Goal: Information Seeking & Learning: Learn about a topic

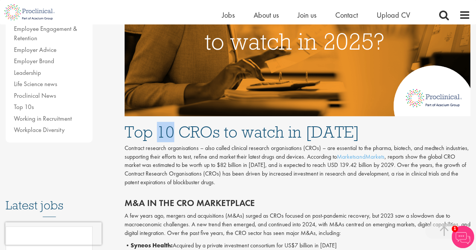
drag, startPoint x: 176, startPoint y: 132, endPoint x: 160, endPoint y: 127, distance: 16.8
click at [160, 127] on h1 "Top 10 CROs to watch in [DATE]" at bounding box center [297, 132] width 346 height 17
click at [245, 124] on h1 "Top 10 CROs to watch in [DATE]" at bounding box center [297, 132] width 346 height 17
drag, startPoint x: 220, startPoint y: 129, endPoint x: 182, endPoint y: 133, distance: 38.6
click at [182, 133] on h1 "Top 10 CROs to watch in [DATE]" at bounding box center [297, 132] width 346 height 17
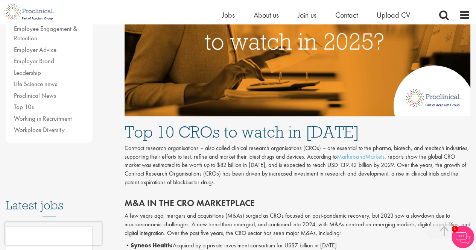
click at [228, 133] on h1 "Top 10 CROs to watch in [DATE]" at bounding box center [297, 132] width 346 height 17
click at [275, 131] on h1 "Top 10 CROs to watch in [DATE]" at bounding box center [297, 132] width 346 height 17
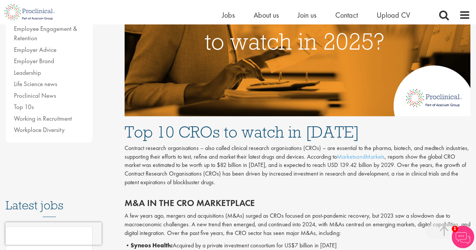
click at [198, 152] on p "Contract research organisations – also called clinical research organisations (…" at bounding box center [297, 165] width 346 height 43
click at [201, 148] on p "Contract research organisations – also called clinical research organisations (…" at bounding box center [297, 165] width 346 height 43
click at [208, 146] on p "Contract research organisations – also called clinical research organisations (…" at bounding box center [297, 165] width 346 height 43
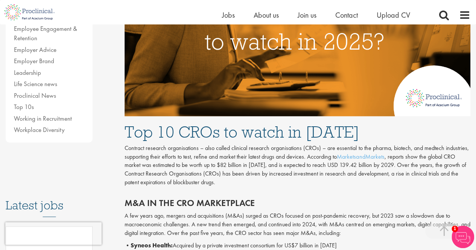
click at [208, 146] on p "Contract research organisations – also called clinical research organisations (…" at bounding box center [297, 165] width 346 height 43
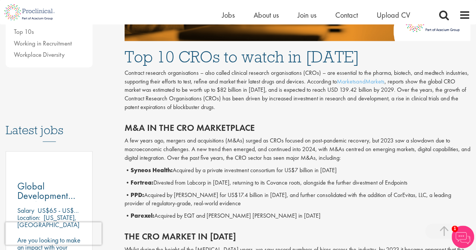
click at [209, 141] on p "A few years ago, mergers and acquisitions (M&As) surged as CROs focused on post…" at bounding box center [297, 150] width 346 height 26
click at [173, 141] on p "A few years ago, mergers and acquisitions (M&As) surged as CROs focused on post…" at bounding box center [297, 150] width 346 height 26
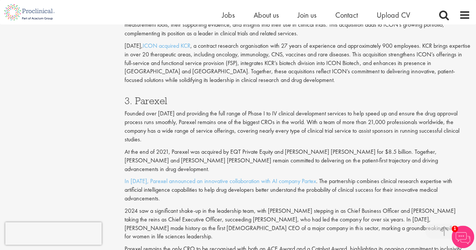
scroll to position [865, 0]
